Goal: Task Accomplishment & Management: Manage account settings

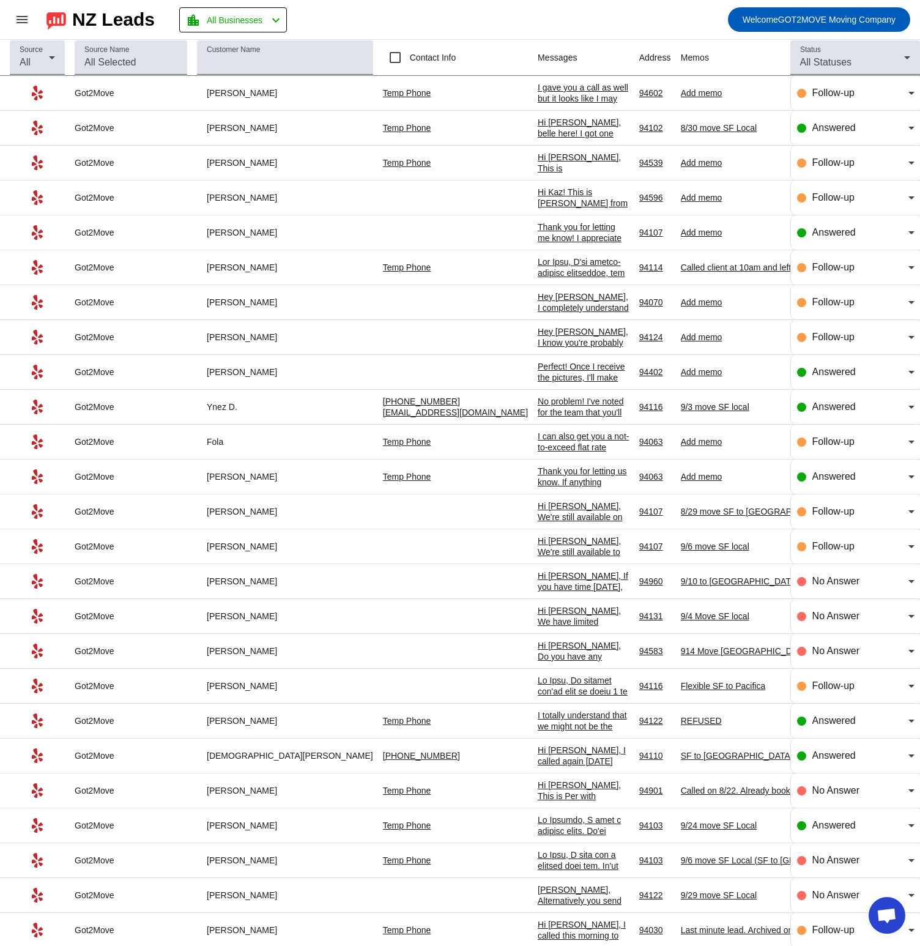
click at [681, 376] on div "Add memo" at bounding box center [773, 372] width 184 height 11
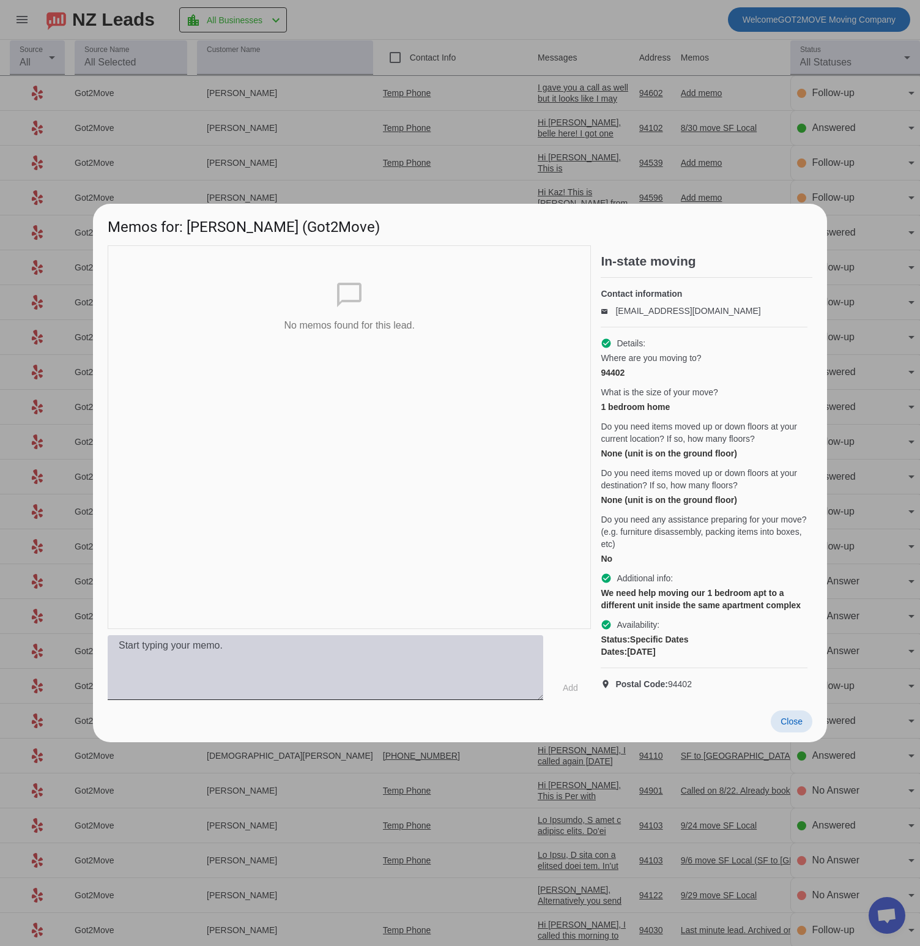
click at [327, 664] on textarea at bounding box center [326, 667] width 436 height 65
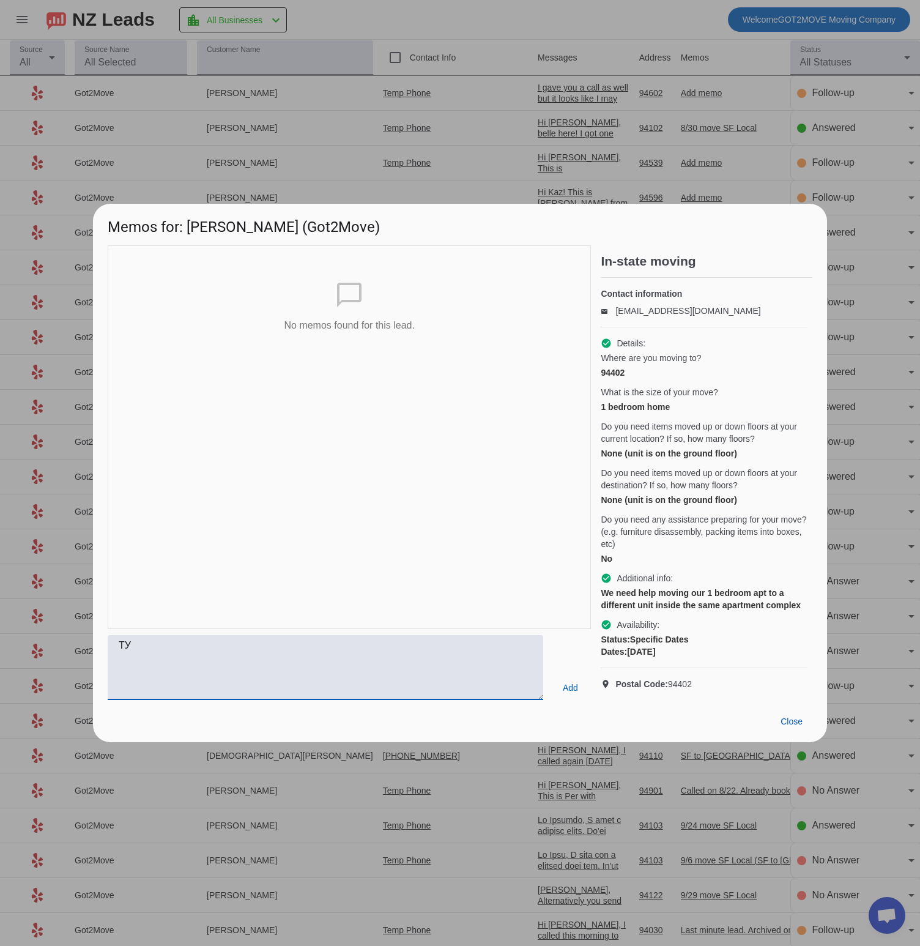
type textarea "Т"
type textarea "Follow Up on 8/30"
click at [573, 694] on span "Add" at bounding box center [570, 688] width 15 height 12
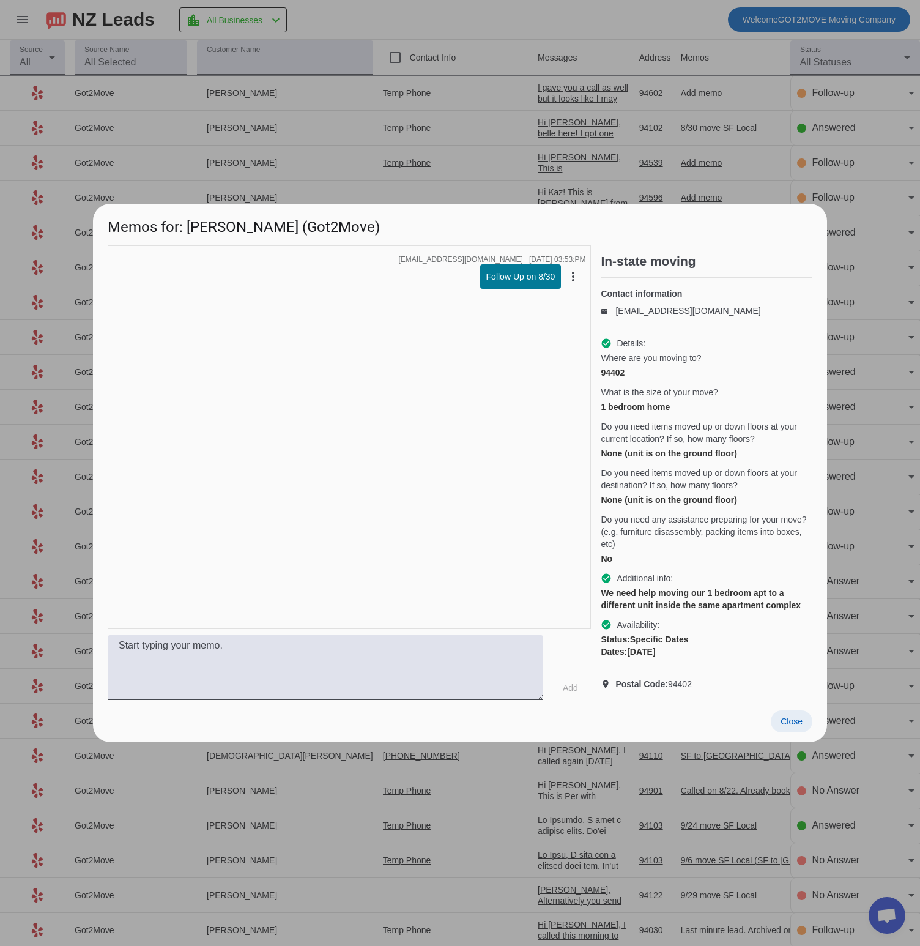
click at [778, 732] on span at bounding box center [792, 721] width 42 height 22
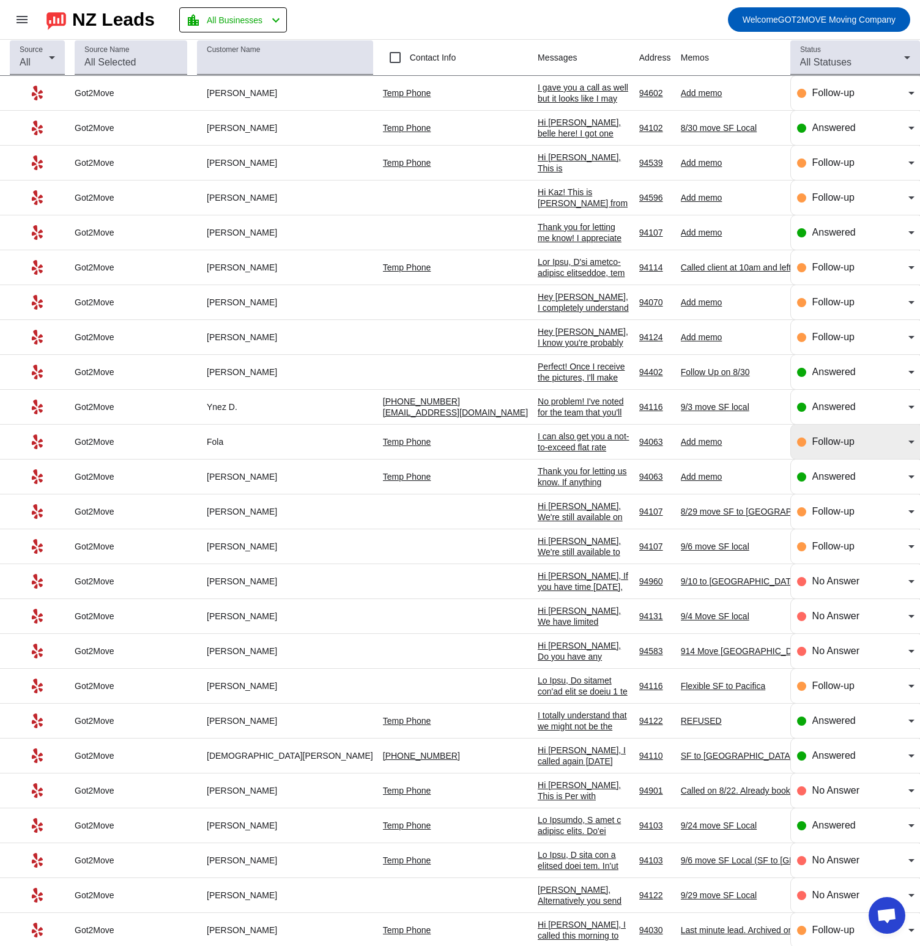
click at [893, 441] on div "Follow-up" at bounding box center [861, 441] width 96 height 15
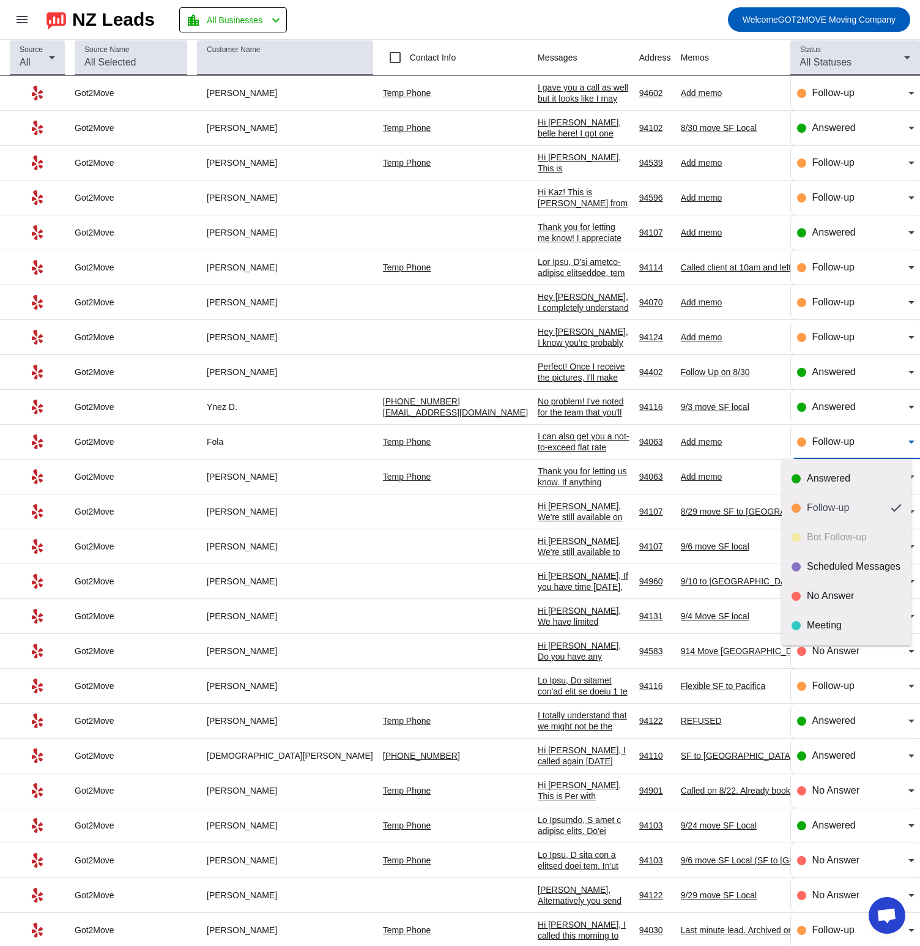
click at [694, 419] on div at bounding box center [460, 473] width 920 height 946
